Goal: Transaction & Acquisition: Purchase product/service

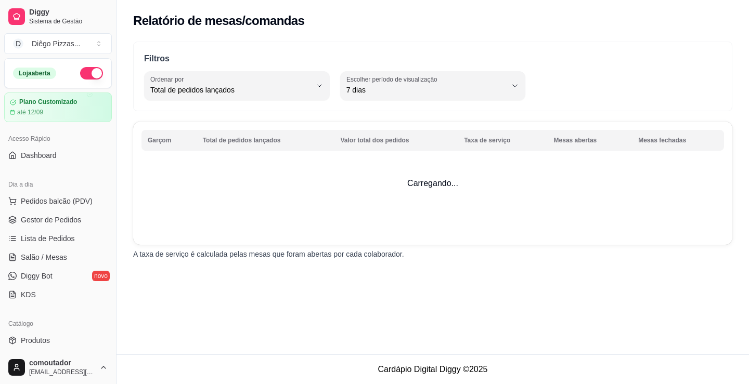
select select "TOTAL_OF_ORDERS"
select select "7"
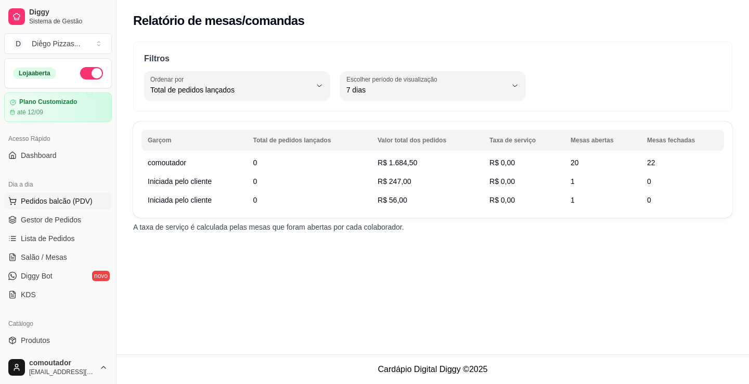
click at [36, 198] on span "Pedidos balcão (PDV)" at bounding box center [57, 201] width 72 height 10
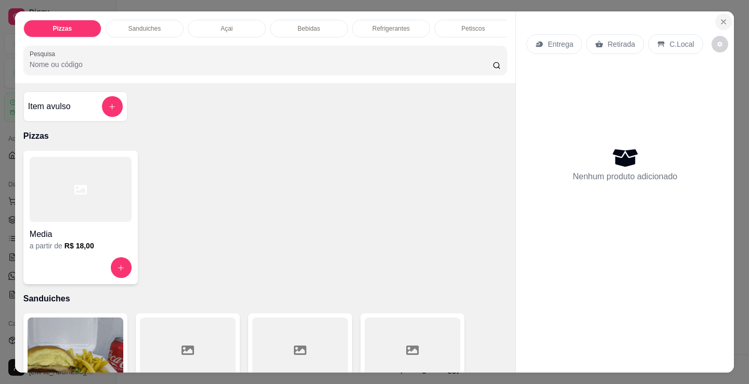
click at [719, 18] on icon "Close" at bounding box center [723, 22] width 8 height 8
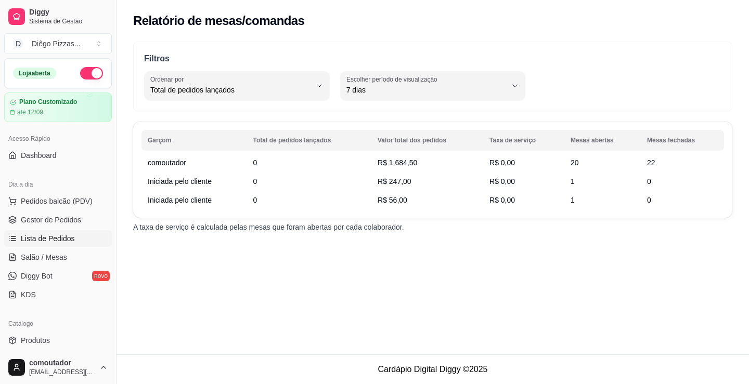
click at [44, 240] on span "Lista de Pedidos" at bounding box center [48, 239] width 54 height 10
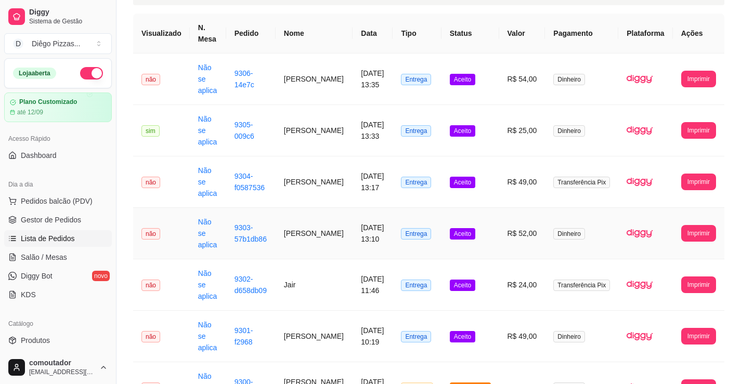
scroll to position [23, 0]
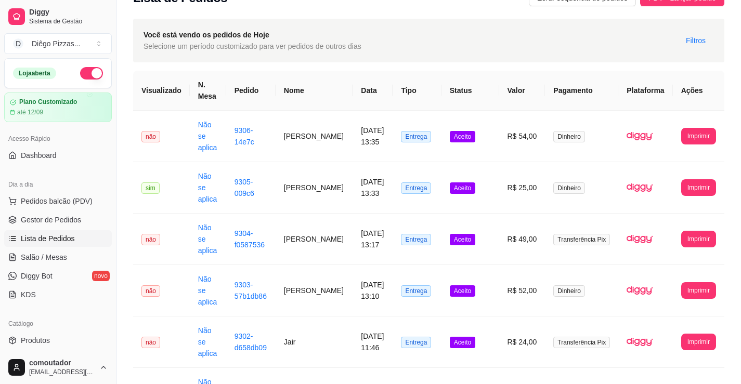
click at [130, 70] on div "**********" at bounding box center [429, 264] width 625 height 505
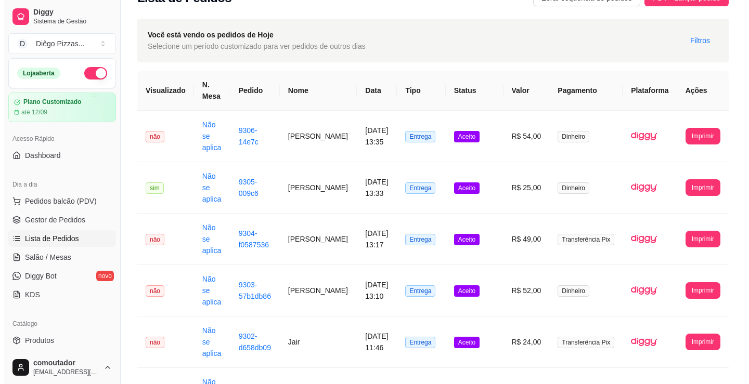
scroll to position [0, 0]
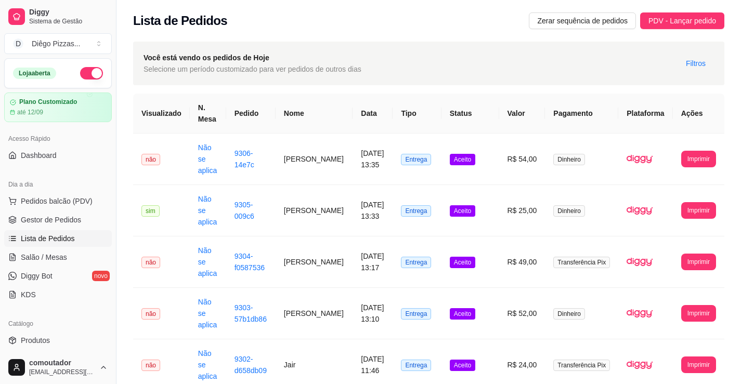
click at [131, 105] on div "**********" at bounding box center [429, 287] width 625 height 505
click at [663, 22] on span "PDV - Lançar pedido" at bounding box center [683, 20] width 68 height 11
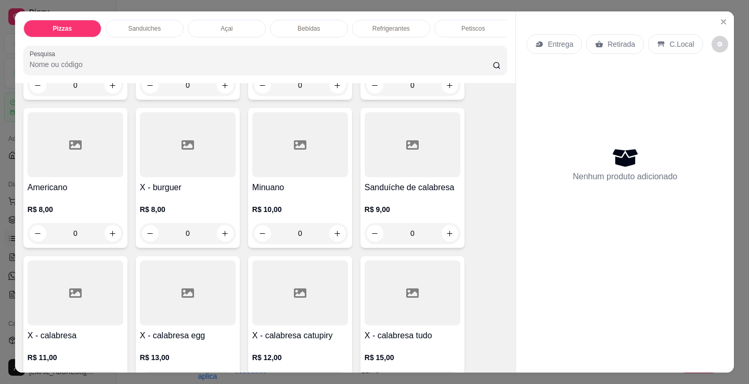
scroll to position [364, 0]
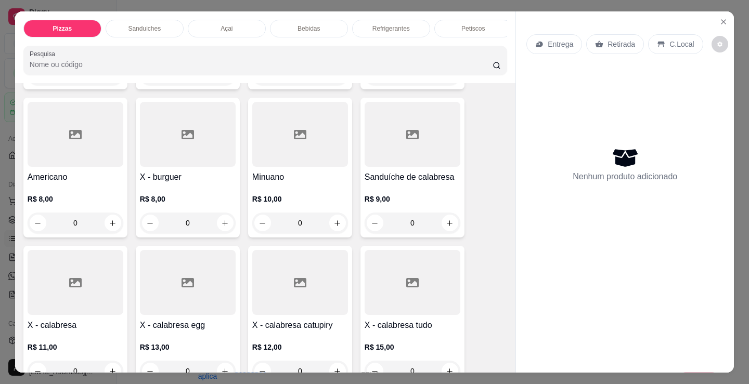
click at [0, 166] on div "Pizzas Sanduiches Açai Bebidas Refrigerantes Petiscos doces Cigarros utensílios…" at bounding box center [374, 192] width 749 height 384
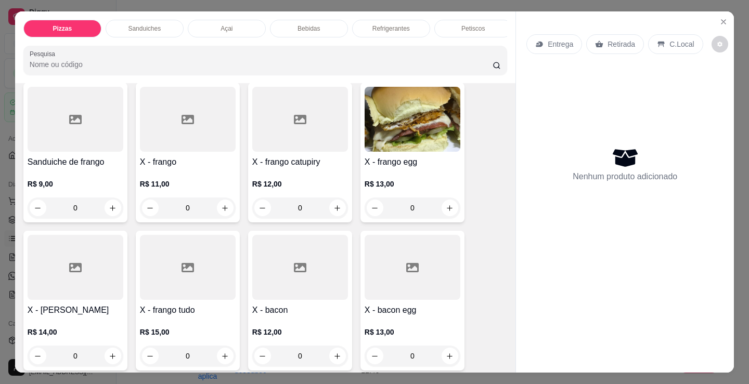
scroll to position [676, 0]
click at [446, 211] on div "0" at bounding box center [413, 207] width 96 height 21
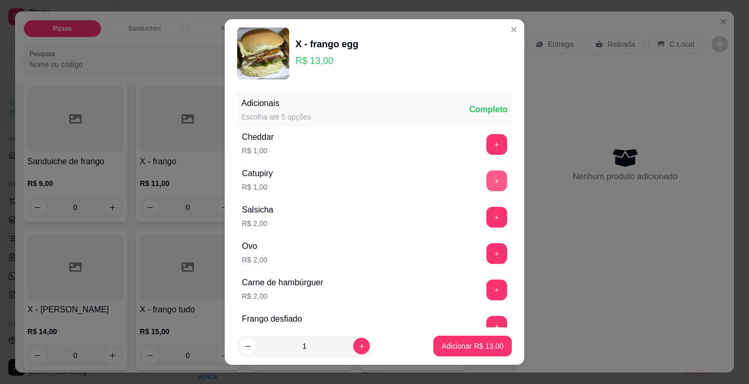
click at [486, 174] on button "+" at bounding box center [496, 181] width 21 height 21
click at [450, 348] on p "Adicionar R$ 14,00" at bounding box center [473, 346] width 60 height 10
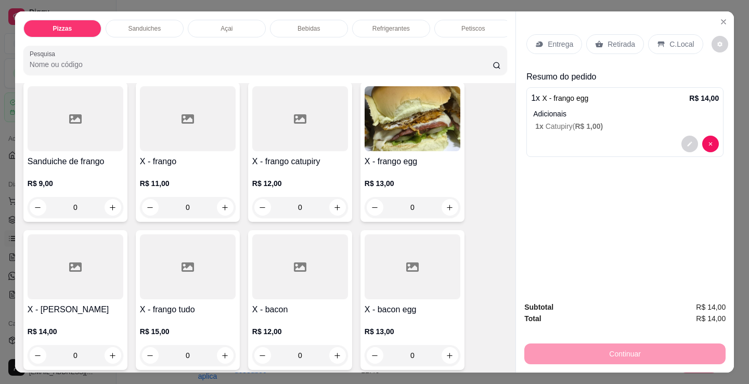
click at [653, 109] on p "Adicionais" at bounding box center [626, 114] width 186 height 10
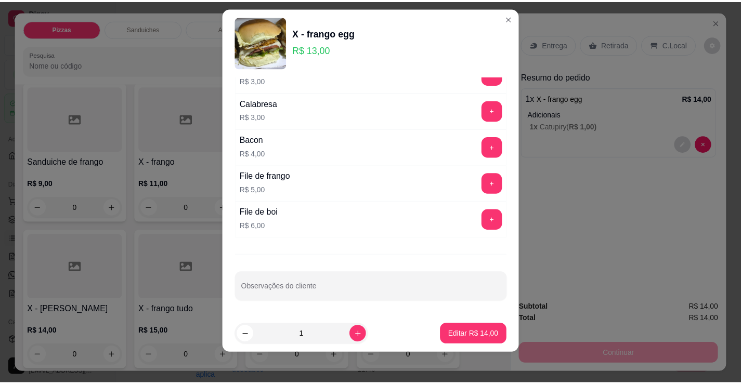
scroll to position [14, 0]
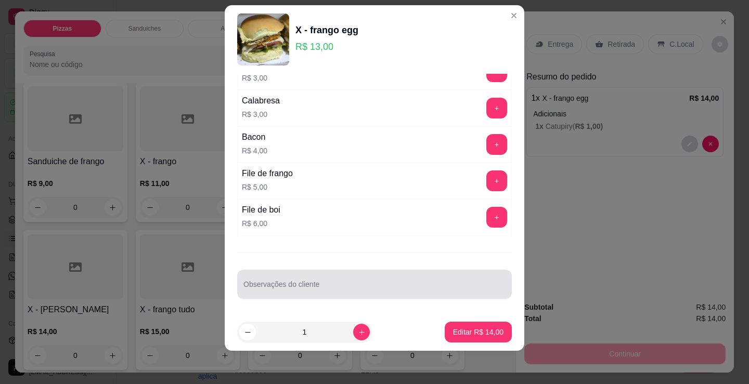
click at [314, 292] on input "Observações do cliente" at bounding box center [374, 289] width 262 height 10
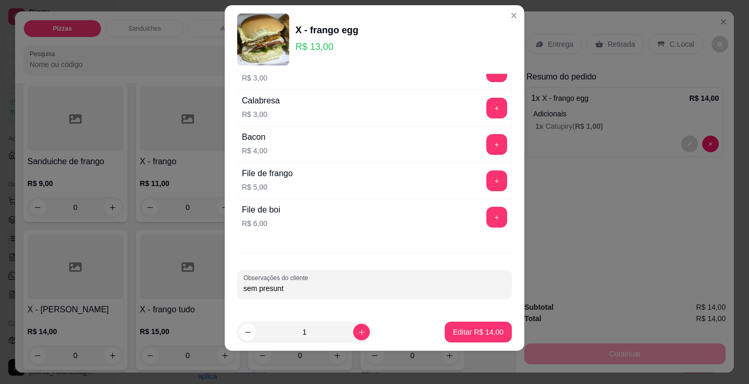
type input "sem presunto"
click at [453, 331] on p "Editar R$ 14,00" at bounding box center [478, 332] width 50 height 10
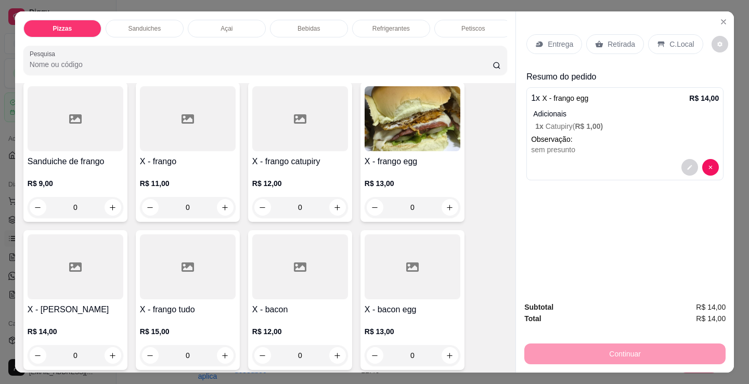
click at [608, 39] on p "Retirada" at bounding box center [622, 44] width 28 height 10
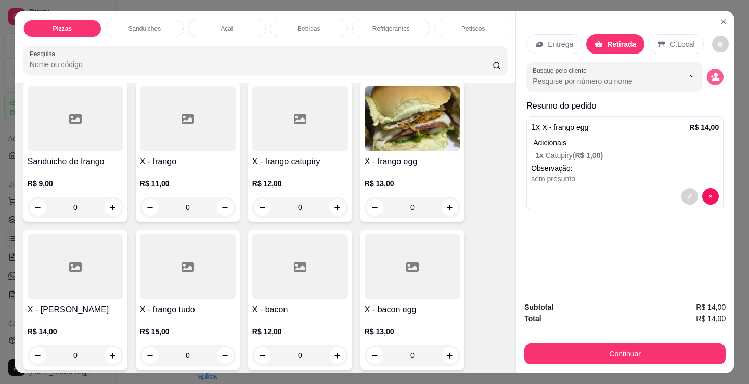
click at [711, 74] on icon "decrease-product-quantity" at bounding box center [715, 76] width 9 height 9
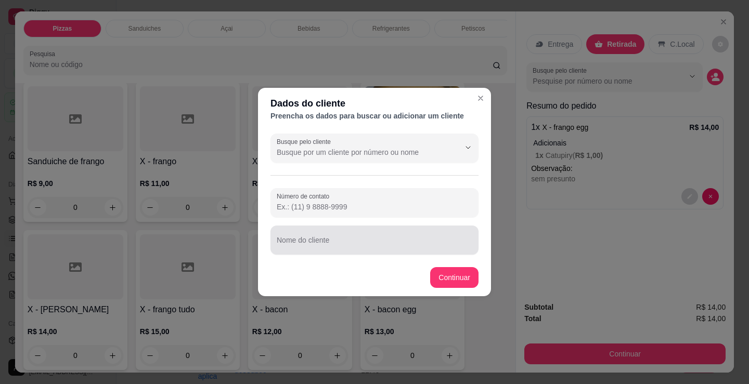
click at [352, 248] on input "Nome do cliente" at bounding box center [375, 244] width 196 height 10
click at [289, 244] on input "julinho 6 horas" at bounding box center [375, 244] width 196 height 10
click at [304, 237] on label "Nome do cliente" at bounding box center [301, 233] width 48 height 9
click at [304, 239] on input "julinho 6 horas" at bounding box center [375, 244] width 196 height 10
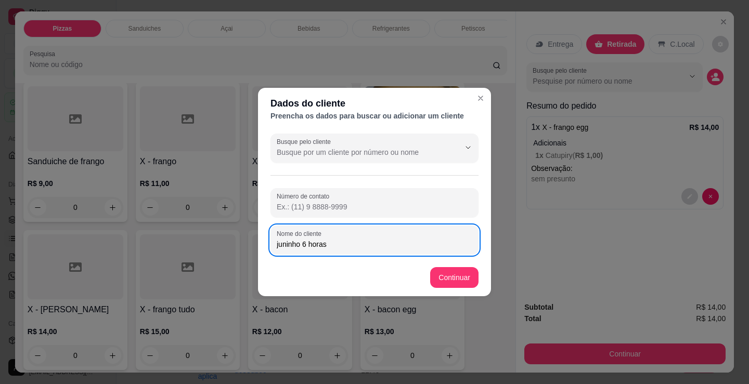
type input "juninho 6 horas"
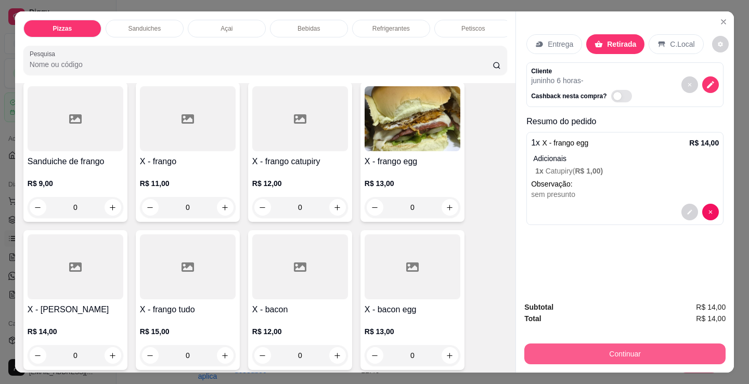
click at [614, 357] on button "Continuar" at bounding box center [624, 354] width 201 height 21
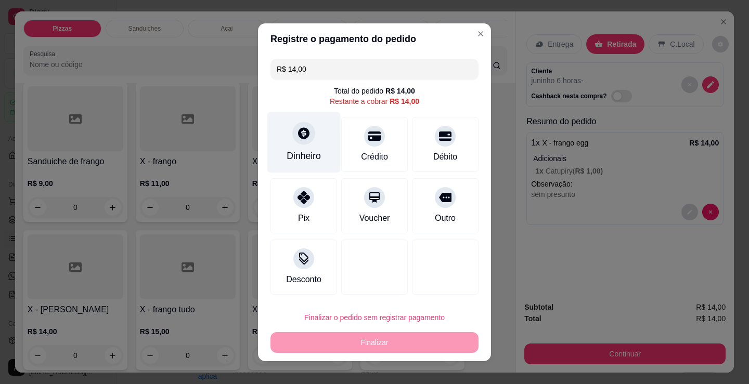
click at [314, 149] on div "Dinheiro" at bounding box center [304, 156] width 34 height 14
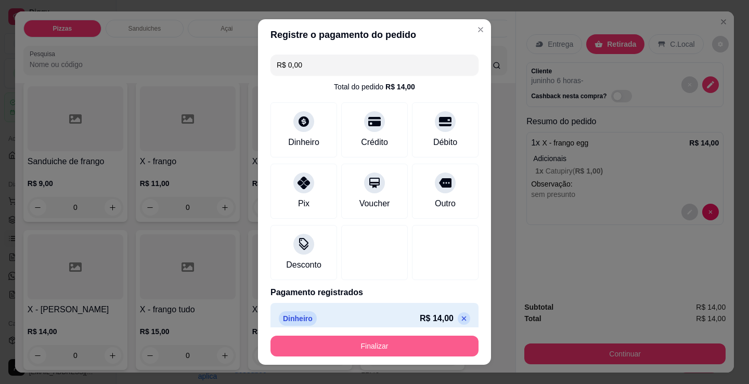
click at [374, 340] on button "Finalizar" at bounding box center [375, 346] width 208 height 21
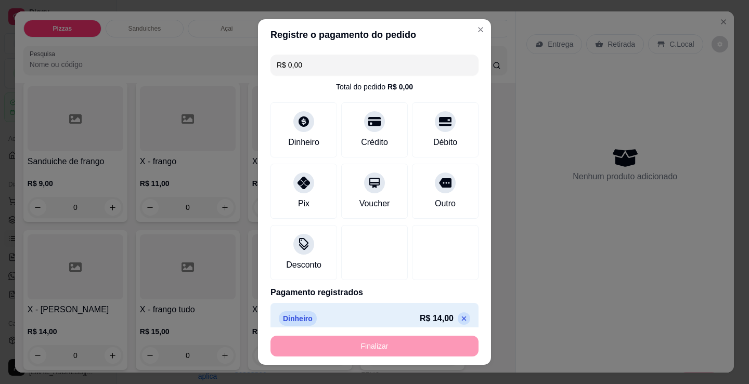
type input "-R$ 14,00"
